Goal: Information Seeking & Learning: Check status

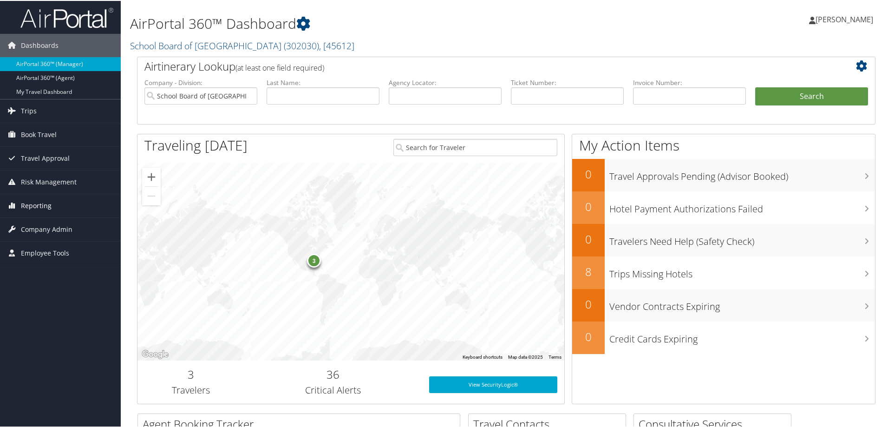
click at [28, 203] on span "Reporting" at bounding box center [36, 204] width 31 height 23
click at [55, 220] on link "Unused Tickets" at bounding box center [60, 223] width 121 height 14
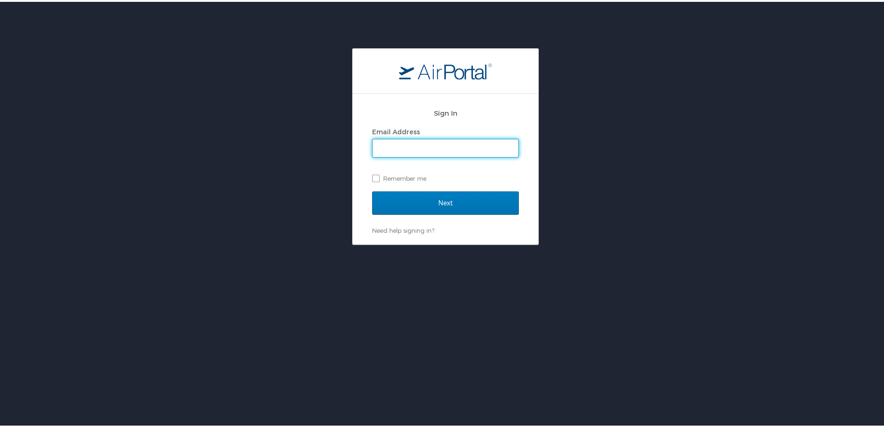
click at [415, 144] on input "Email Address" at bounding box center [446, 146] width 146 height 18
type input "bailee.higley@cbtravel.com"
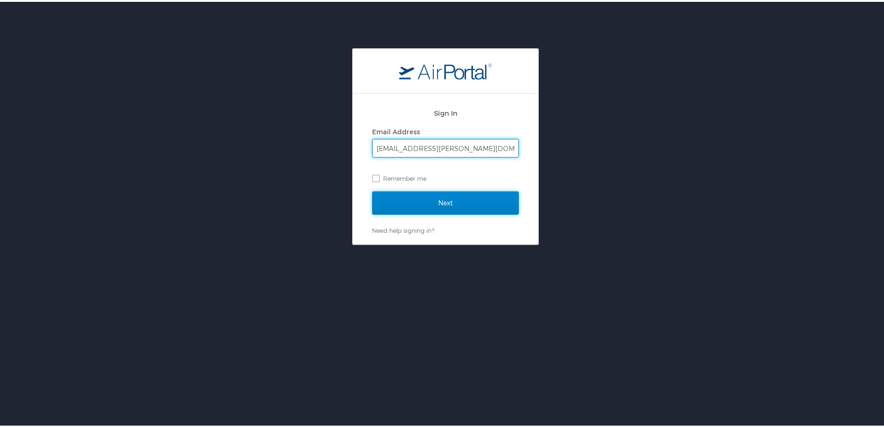
click at [385, 207] on input "Next" at bounding box center [445, 200] width 147 height 23
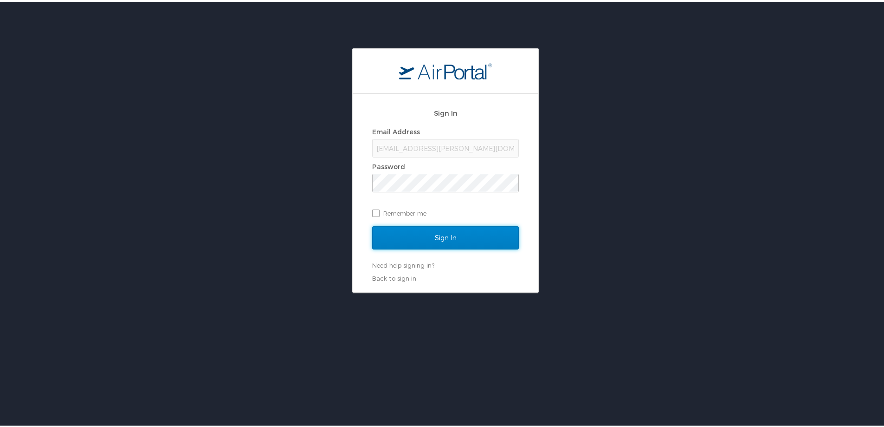
drag, startPoint x: 457, startPoint y: 239, endPoint x: 582, endPoint y: 226, distance: 126.0
click at [457, 239] on input "Sign In" at bounding box center [445, 235] width 147 height 23
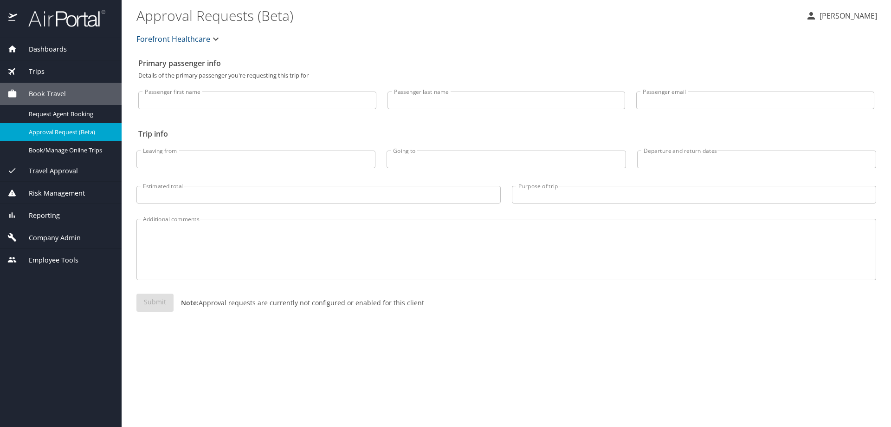
click at [52, 214] on span "Reporting" at bounding box center [38, 215] width 43 height 10
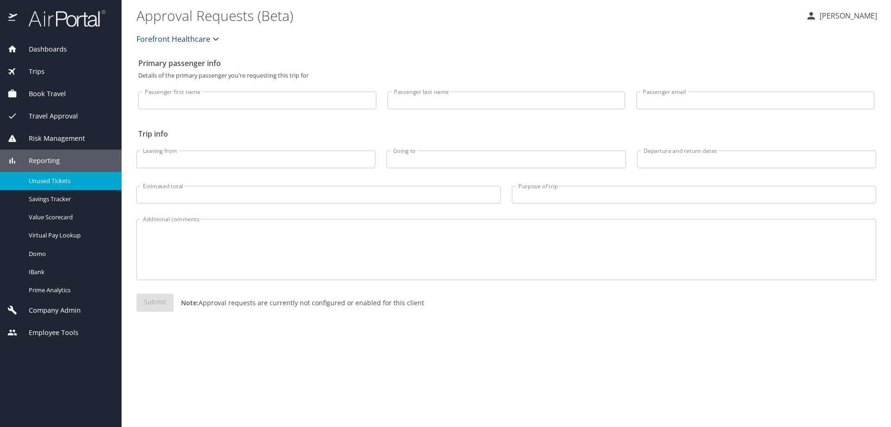
click at [60, 183] on span "Unused Tickets" at bounding box center [70, 180] width 82 height 9
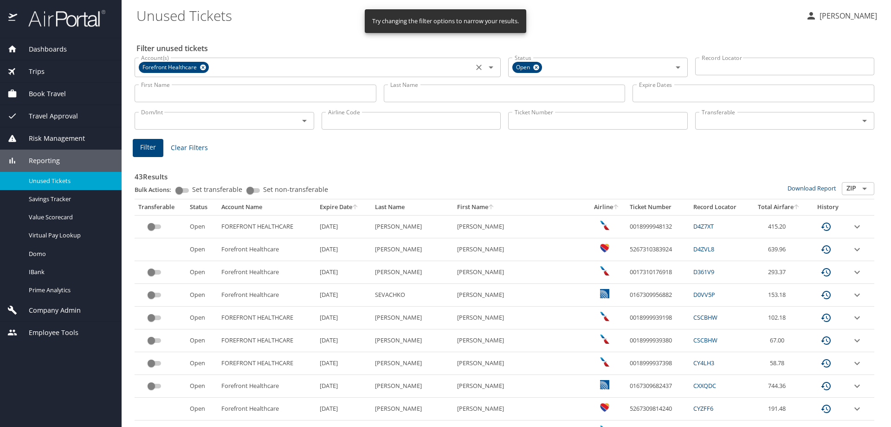
click at [205, 63] on icon at bounding box center [203, 67] width 7 height 10
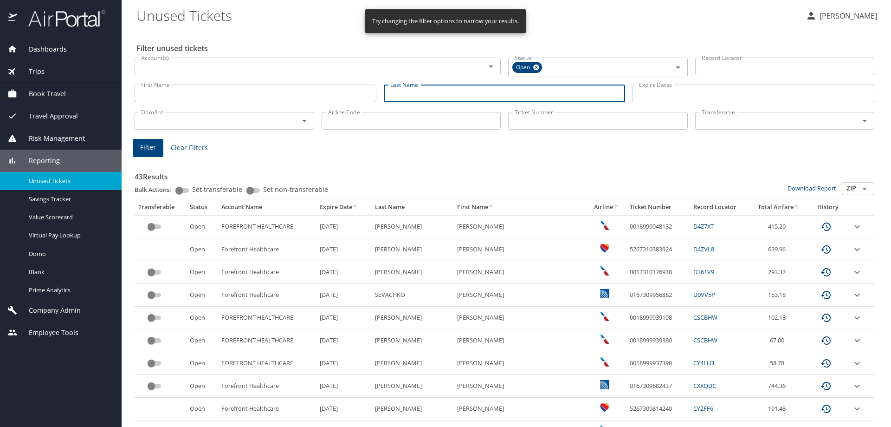
click at [448, 95] on input "Last Name" at bounding box center [505, 93] width 242 height 18
type input "BEQUETTE"
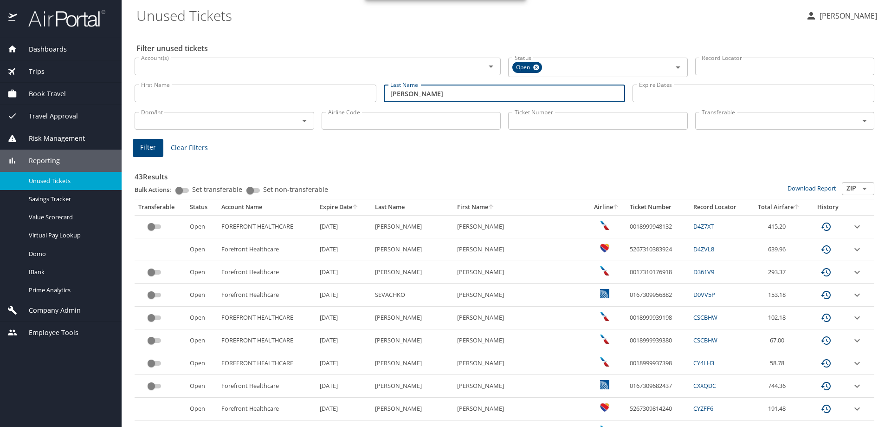
click at [156, 156] on button "Filter" at bounding box center [148, 148] width 31 height 18
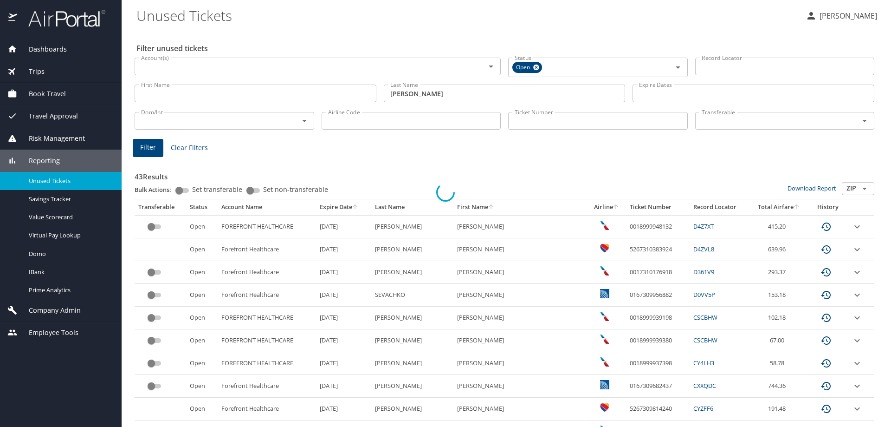
click at [154, 144] on div at bounding box center [445, 191] width 891 height 469
